Goal: Find specific fact: Find contact information

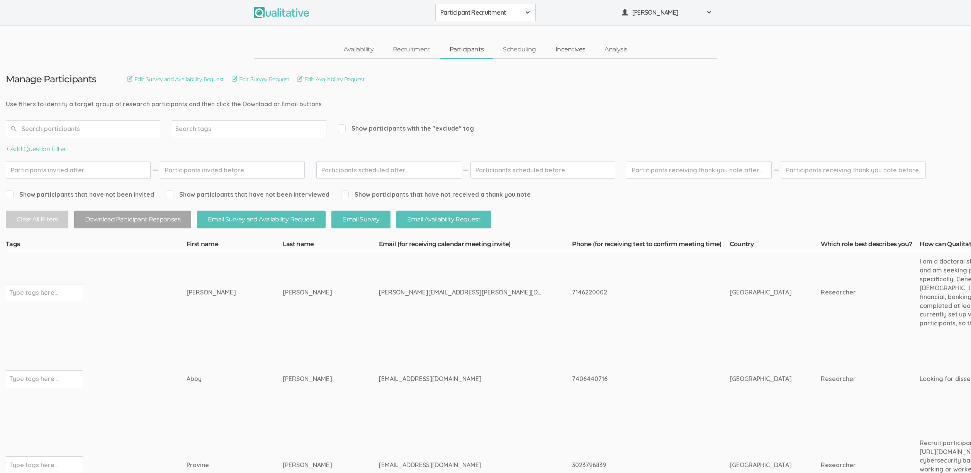
click at [566, 53] on link "Incentives" at bounding box center [570, 49] width 49 height 17
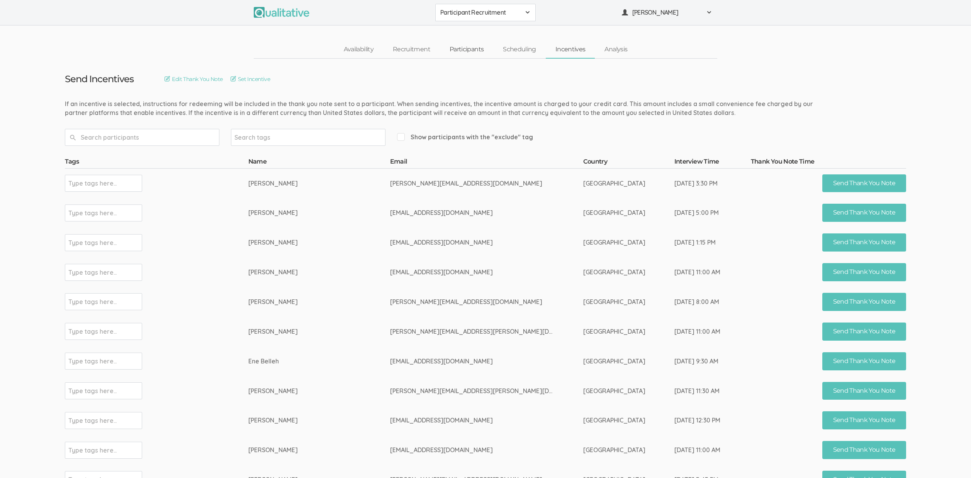
click at [470, 52] on link "Participants" at bounding box center [466, 49] width 53 height 17
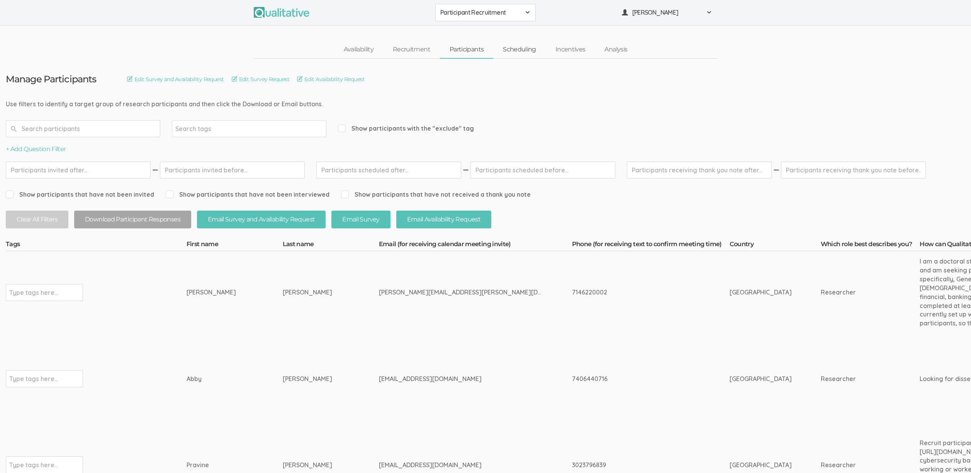
click at [524, 49] on link "Scheduling" at bounding box center [519, 49] width 53 height 17
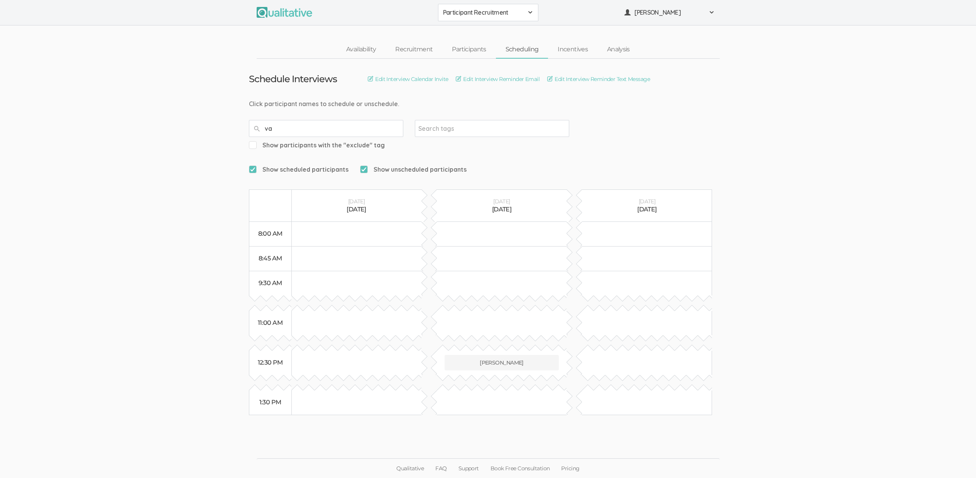
type input "v"
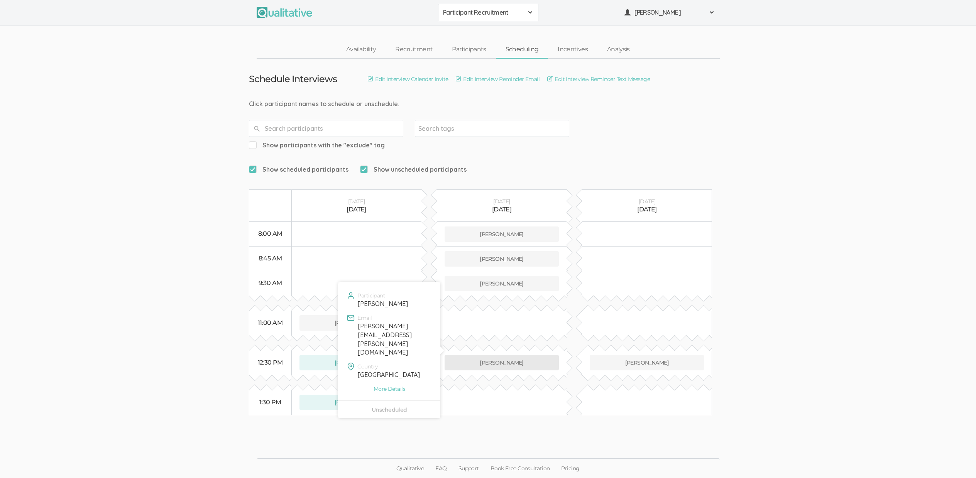
click at [500, 355] on button "[PERSON_NAME]" at bounding box center [502, 362] width 115 height 15
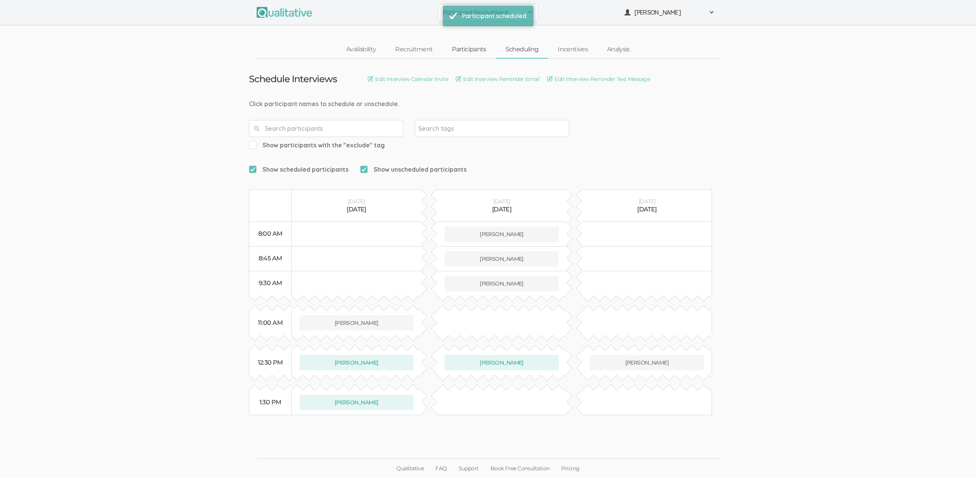
click at [479, 45] on link "Participants" at bounding box center [468, 49] width 53 height 17
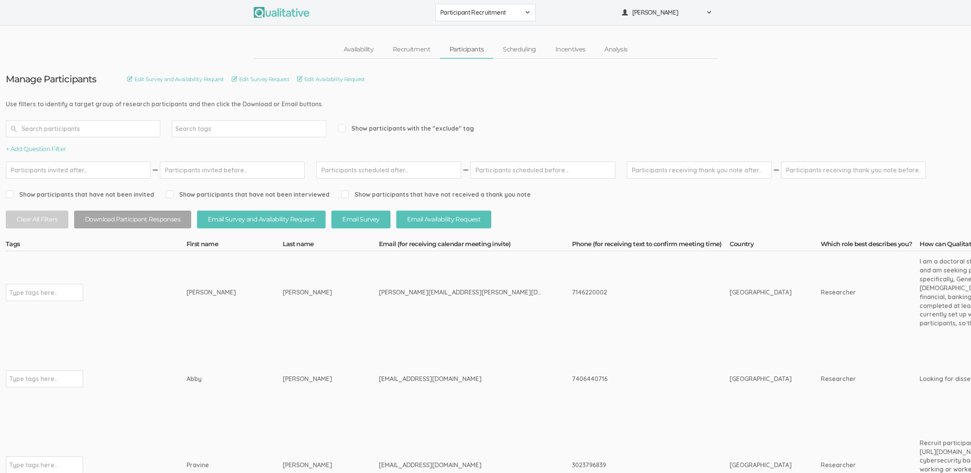
click at [572, 289] on div "7146220002" at bounding box center [636, 292] width 129 height 9
click at [572, 288] on div "7146220002" at bounding box center [636, 292] width 129 height 9
copy div "7146220002"
click at [200, 291] on div "[PERSON_NAME]" at bounding box center [219, 292] width 67 height 9
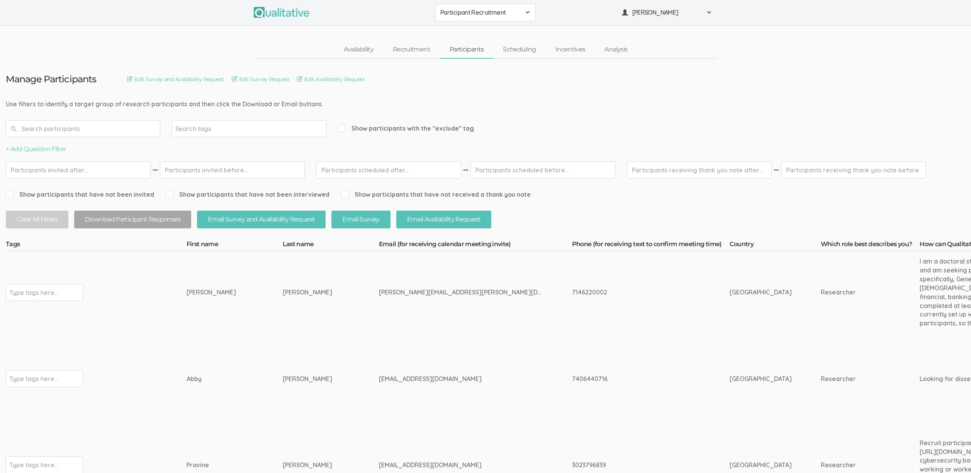
copy div "[PERSON_NAME]"
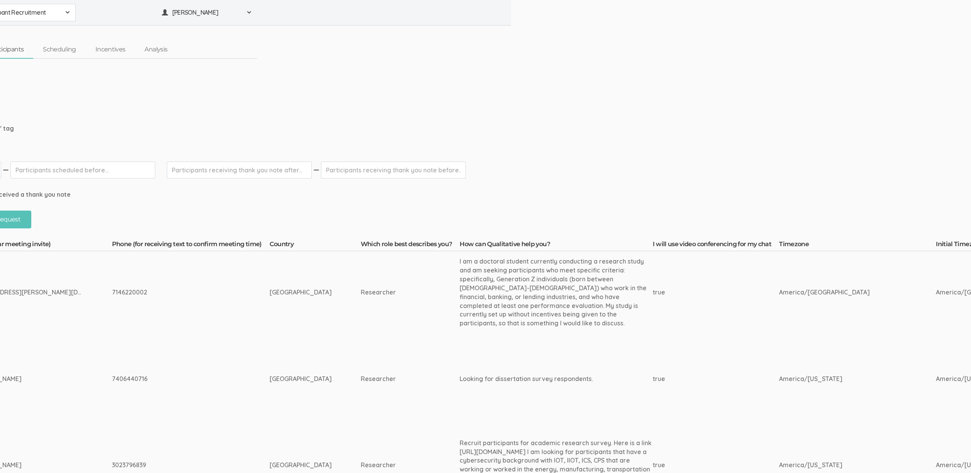
scroll to position [0, 444]
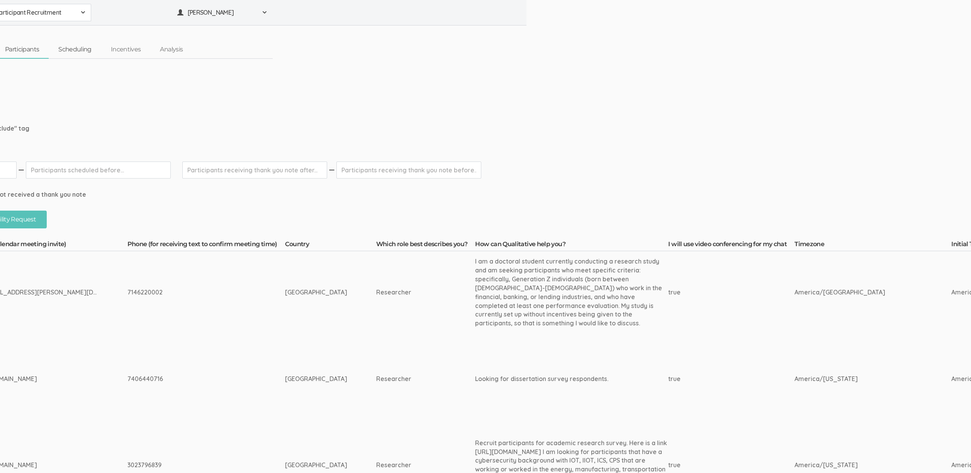
click at [81, 49] on link "Scheduling" at bounding box center [75, 49] width 53 height 17
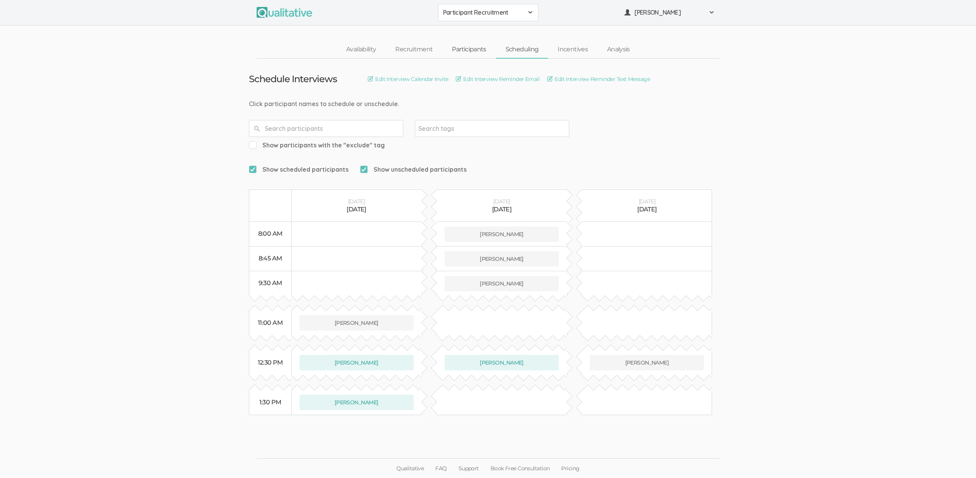
click at [458, 47] on link "Participants" at bounding box center [468, 49] width 53 height 17
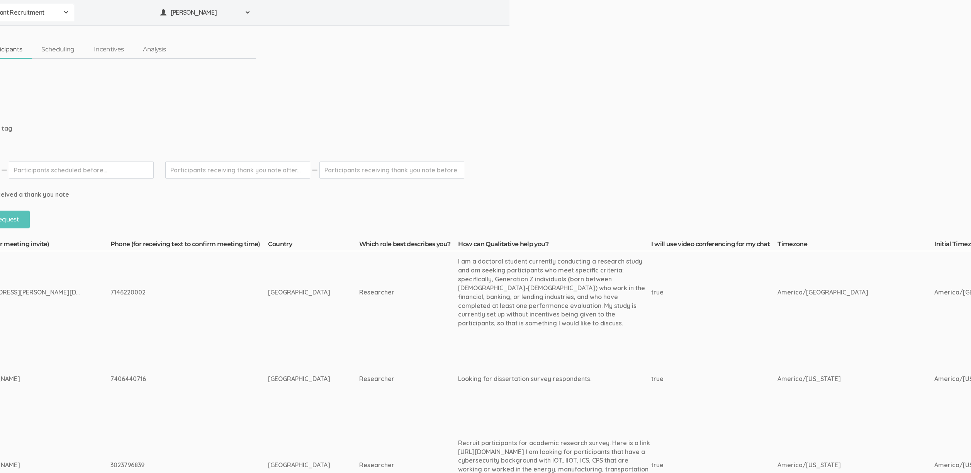
scroll to position [0, 460]
